Goal: Task Accomplishment & Management: Use online tool/utility

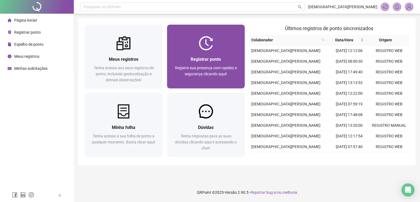
click at [204, 51] on div "Registrar ponto Registre sua presença com rapidez e segurança clicando aqui!" at bounding box center [206, 69] width 78 height 38
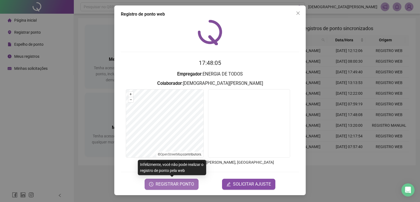
click at [167, 186] on span "REGISTRAR PONTO" at bounding box center [175, 184] width 39 height 7
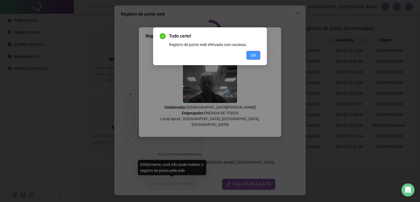
click at [257, 55] on button "OK" at bounding box center [254, 55] width 14 height 9
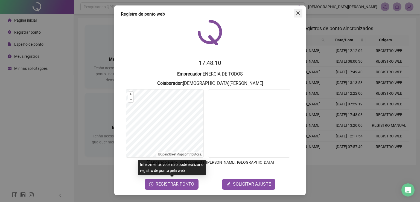
click at [300, 13] on icon "close" at bounding box center [298, 13] width 4 height 4
